Goal: Task Accomplishment & Management: Manage account settings

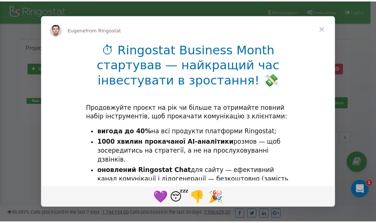
scroll to position [112, 0]
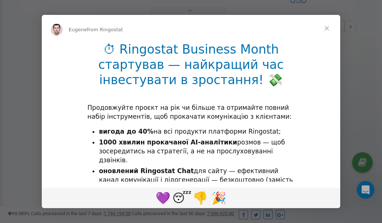
click at [328, 30] on span "Close" at bounding box center [326, 28] width 27 height 27
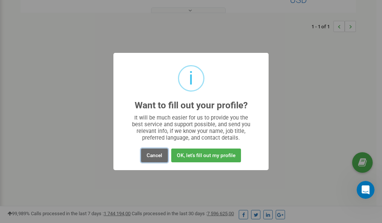
click at [154, 156] on button "Cancel" at bounding box center [154, 156] width 27 height 14
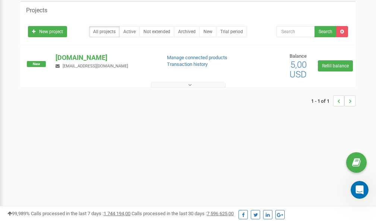
scroll to position [0, 0]
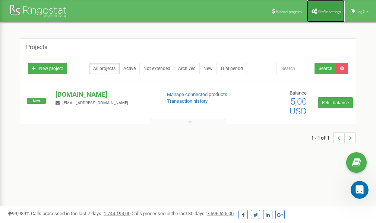
click at [325, 10] on span "Profile settings" at bounding box center [330, 12] width 23 height 4
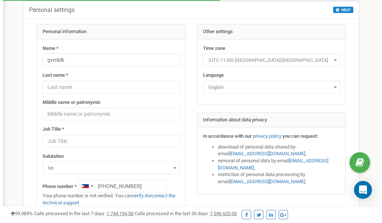
scroll to position [37, 0]
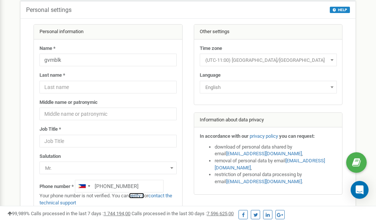
click at [141, 196] on link "verify it" at bounding box center [136, 196] width 15 height 6
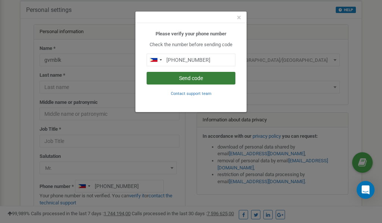
click at [186, 79] on button "Send code" at bounding box center [191, 78] width 89 height 13
